Goal: Check status

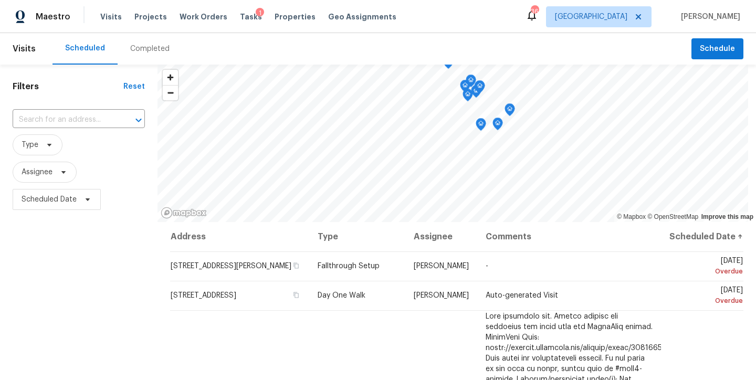
scroll to position [1497, 0]
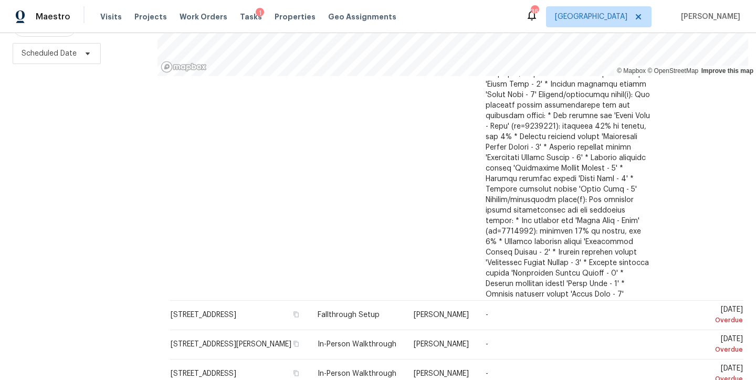
click at [103, 155] on div "Filters Reset ​ Type Assignee Scheduled Date" at bounding box center [78, 149] width 157 height 461
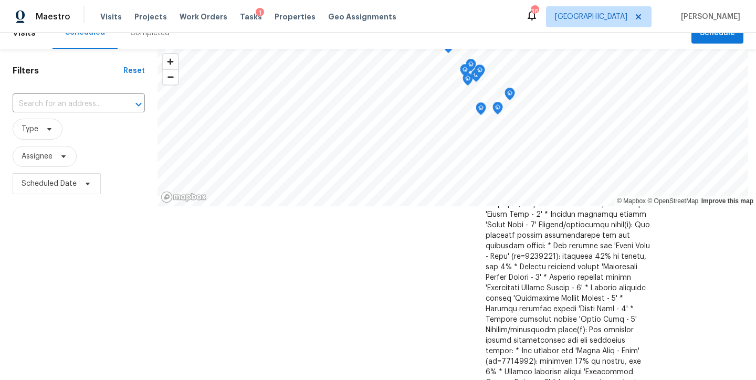
scroll to position [0, 0]
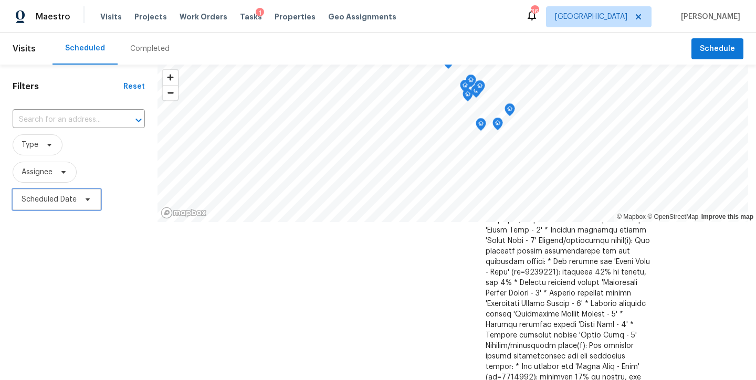
click at [37, 195] on span "Scheduled Date" at bounding box center [49, 199] width 55 height 10
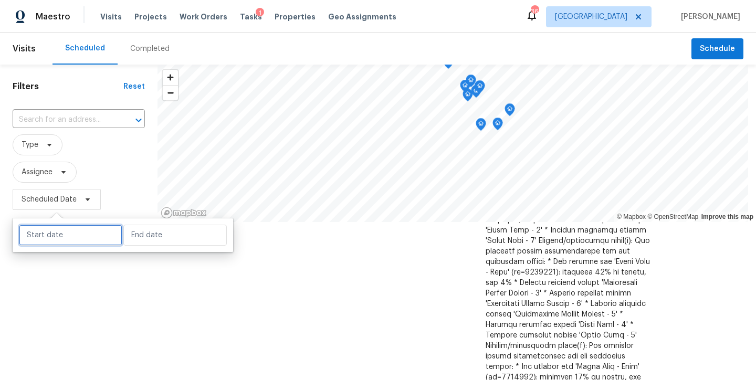
click at [51, 235] on input "text" at bounding box center [70, 235] width 103 height 21
select select "8"
select select "2025"
select select "9"
select select "2025"
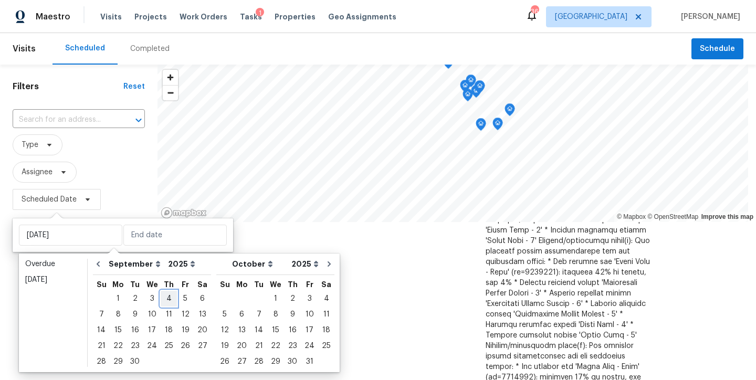
click at [165, 302] on div "4" at bounding box center [169, 298] width 16 height 15
type input "[DATE]"
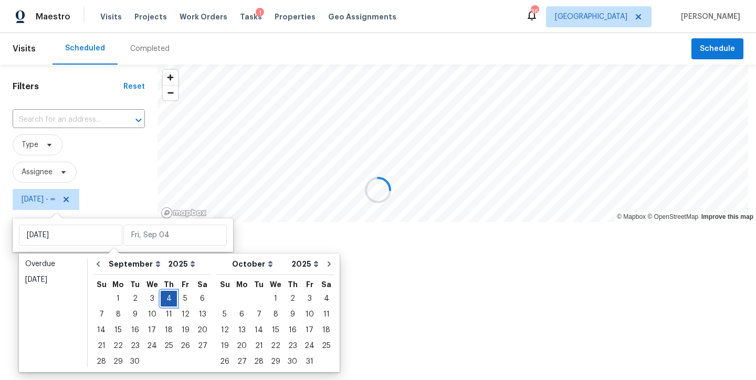
click at [165, 301] on div "4" at bounding box center [169, 298] width 16 height 15
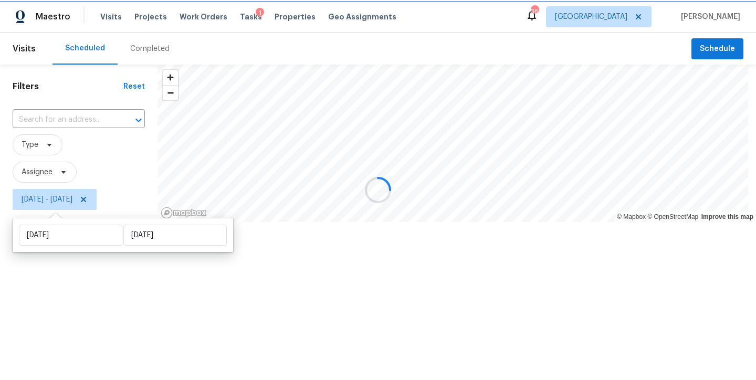
type input "[DATE]"
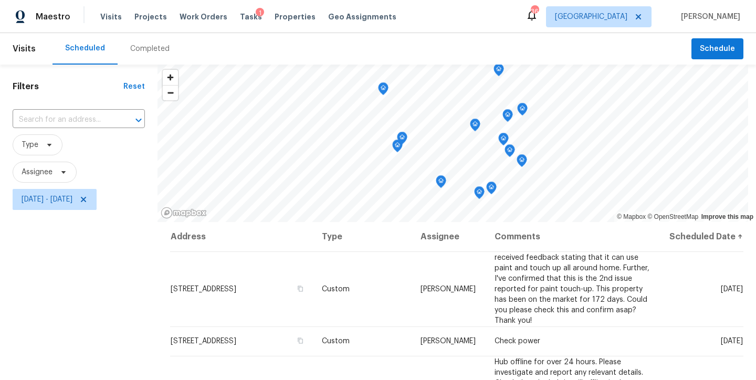
click at [38, 307] on div "Filters Reset ​ Type Assignee [DATE] - [DATE]" at bounding box center [78, 295] width 157 height 461
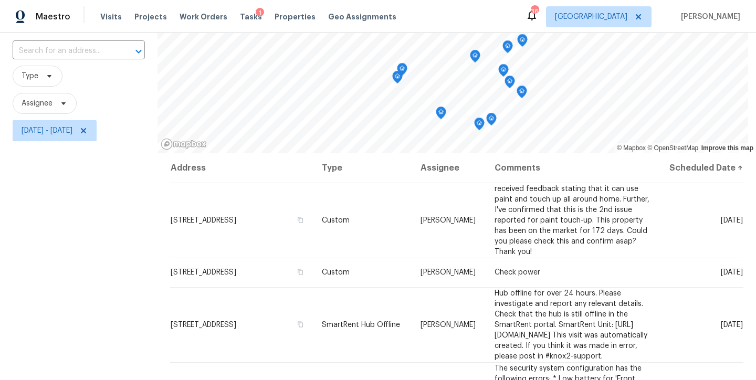
scroll to position [70, 0]
click at [88, 250] on div "Filters Reset ​ Type Assignee [DATE] - [DATE]" at bounding box center [78, 225] width 157 height 461
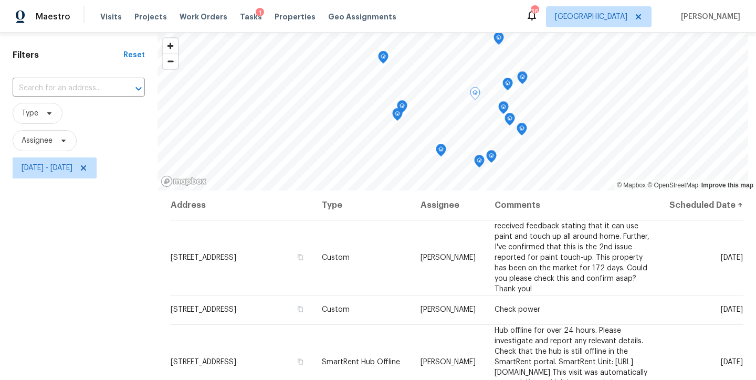
scroll to position [0, 0]
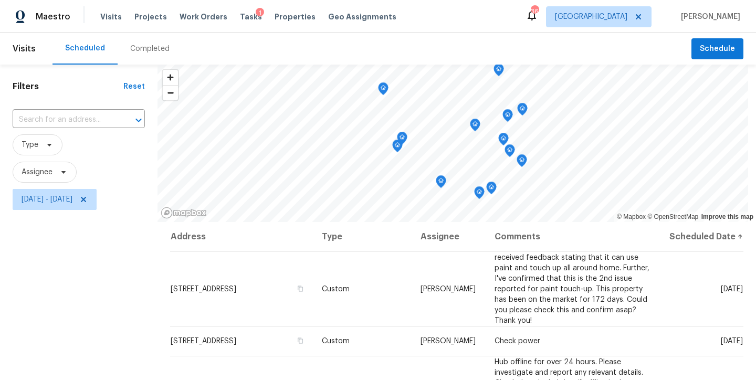
click at [77, 319] on div "Filters Reset ​ Type Assignee [DATE] - [DATE]" at bounding box center [78, 295] width 157 height 461
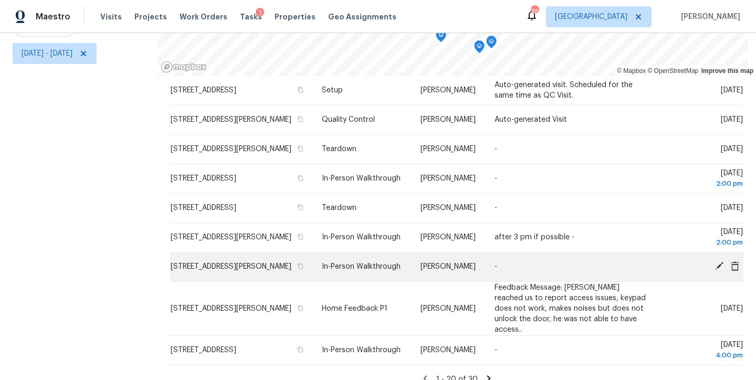
scroll to position [565, 0]
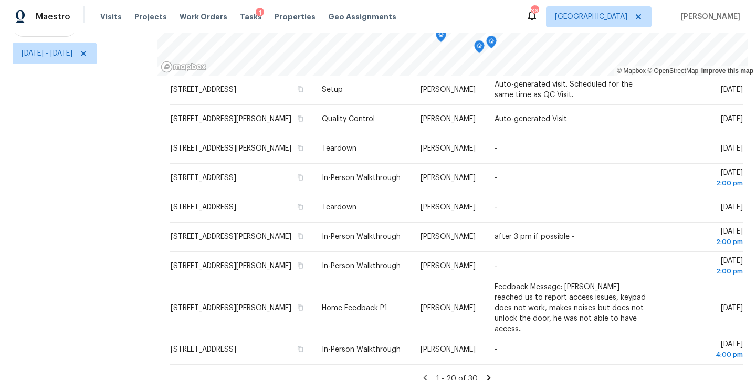
click at [484, 373] on icon at bounding box center [488, 377] width 9 height 9
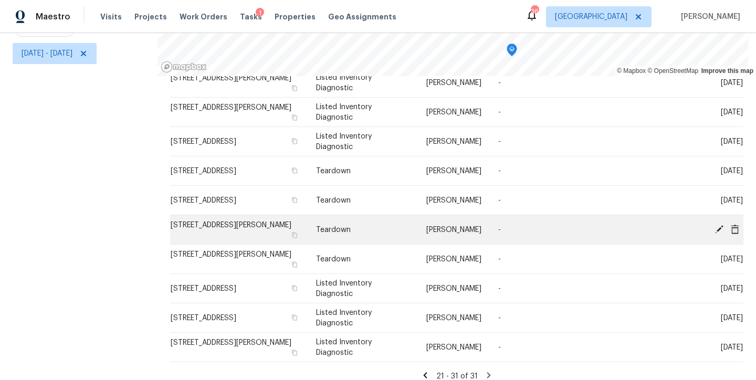
scroll to position [56, 0]
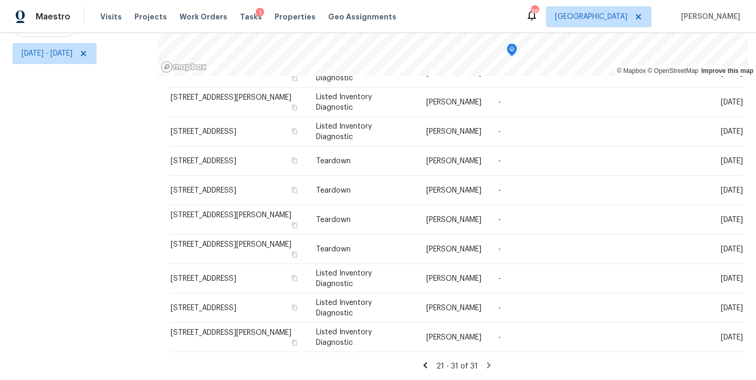
click at [423, 362] on icon at bounding box center [425, 365] width 4 height 6
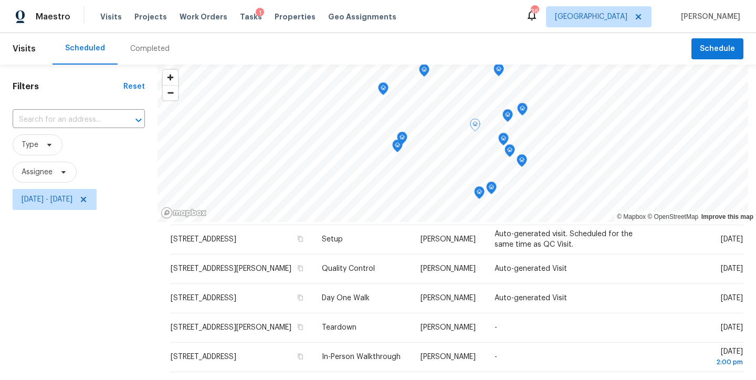
scroll to position [565, 0]
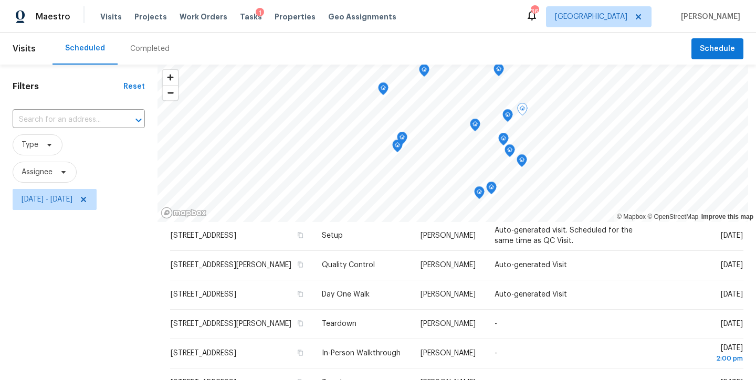
click at [100, 314] on div "Filters Reset ​ Type Assignee [DATE] - [DATE]" at bounding box center [78, 295] width 157 height 461
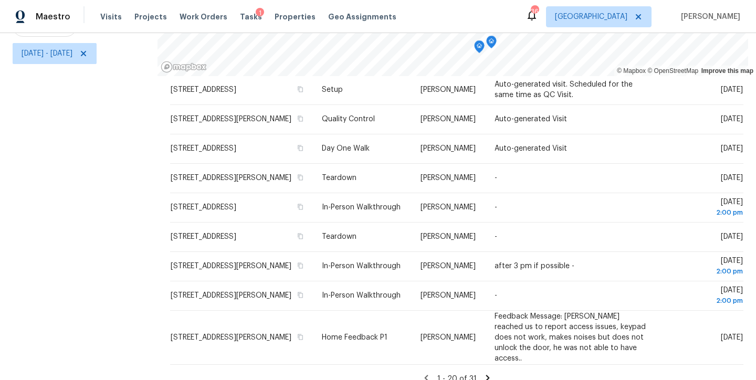
click at [66, 237] on div "Filters Reset ​ Type Assignee [DATE] - [DATE]" at bounding box center [78, 149] width 157 height 461
click at [486, 375] on icon at bounding box center [488, 378] width 4 height 6
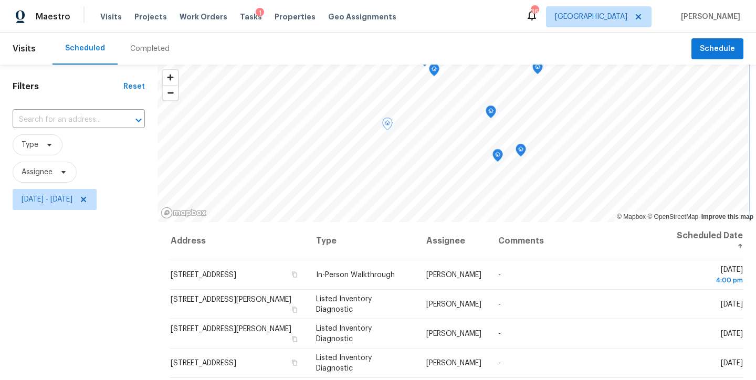
scroll to position [154, 0]
